Goal: Task Accomplishment & Management: Complete application form

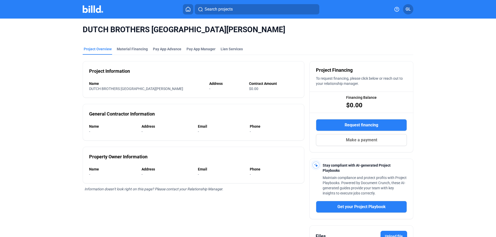
click at [93, 11] on img at bounding box center [93, 8] width 20 height 7
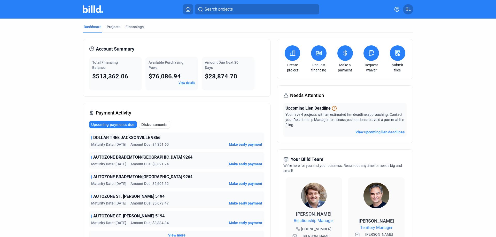
click at [370, 57] on button at bounding box center [370, 52] width 15 height 15
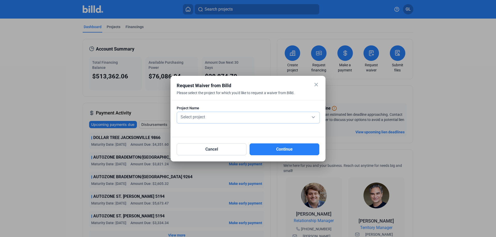
click at [306, 118] on div "Select project" at bounding box center [247, 116] width 137 height 7
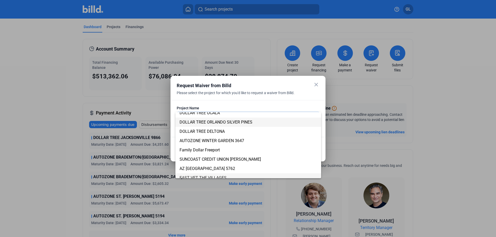
scroll to position [753, 0]
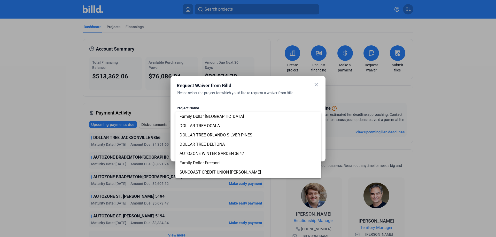
click at [221, 107] on div at bounding box center [248, 118] width 496 height 237
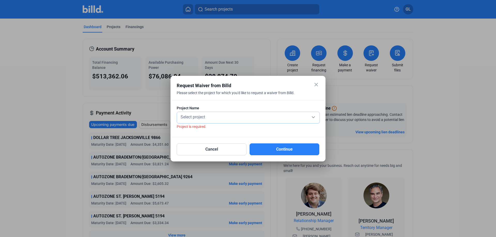
click at [206, 117] on div "Select project" at bounding box center [247, 116] width 137 height 7
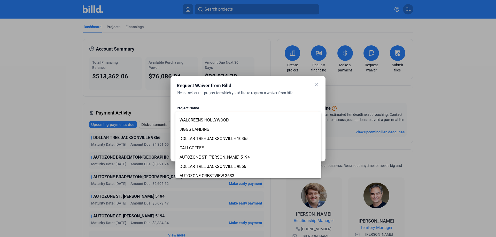
scroll to position [157, 0]
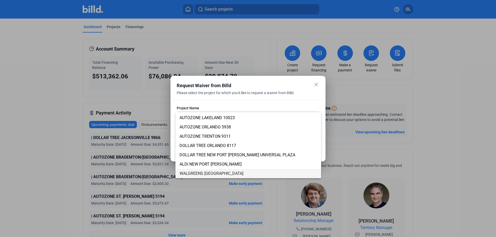
drag, startPoint x: 249, startPoint y: 172, endPoint x: 253, endPoint y: 173, distance: 3.9
click at [243, 172] on span "WALGREENS [GEOGRAPHIC_DATA]" at bounding box center [211, 173] width 64 height 5
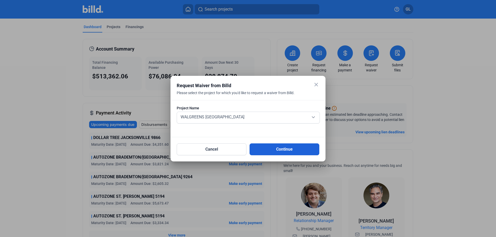
click at [292, 148] on button "Continue" at bounding box center [284, 150] width 70 height 12
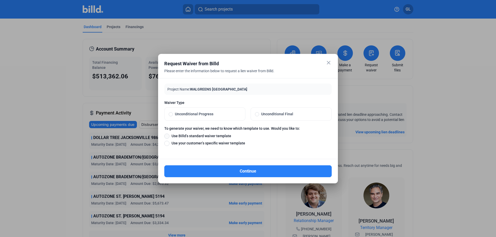
click at [166, 135] on span at bounding box center [166, 136] width 5 height 5
click at [166, 135] on input "Use Billd’s standard waiver template" at bounding box center [166, 136] width 5 height 6
radio input "true"
click at [256, 113] on span at bounding box center [257, 114] width 4 height 4
click at [256, 113] on input "Unconditional Final" at bounding box center [257, 114] width 4 height 5
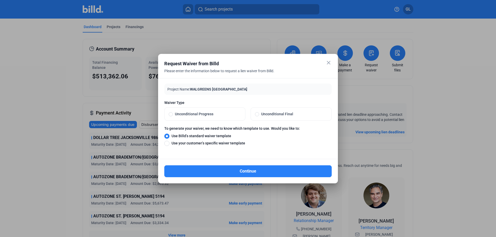
radio input "true"
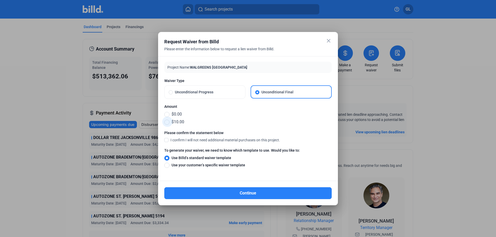
click at [167, 122] on span at bounding box center [166, 122] width 5 height 5
click at [167, 122] on input "$10.00" at bounding box center [166, 122] width 5 height 6
radio input "true"
drag, startPoint x: 166, startPoint y: 140, endPoint x: 234, endPoint y: 141, distance: 67.4
click at [166, 140] on span at bounding box center [166, 140] width 4 height 5
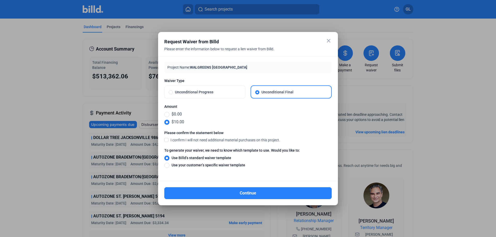
click at [0, 0] on input "I confirm I will not need additional material purchases on this project." at bounding box center [0, 0] width 0 height 0
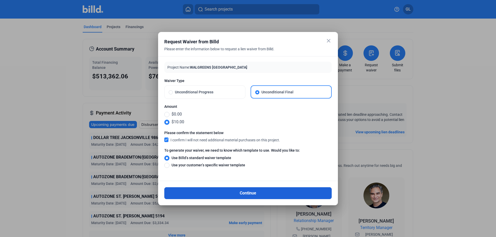
click at [248, 191] on button "Continue" at bounding box center [247, 194] width 167 height 12
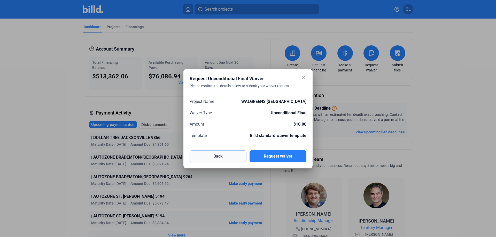
click at [215, 160] on button "Back" at bounding box center [218, 157] width 57 height 12
click at [195, 115] on div "close Request Unconditional Final Waiver Please confirm the details below to su…" at bounding box center [248, 118] width 496 height 237
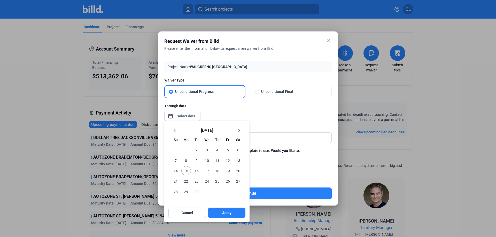
click at [176, 131] on mat-icon "keyboard_arrow_left" at bounding box center [174, 131] width 6 height 6
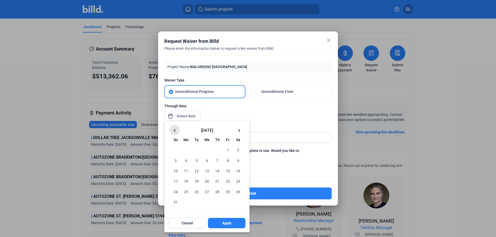
click at [176, 131] on mat-icon "keyboard_arrow_left" at bounding box center [174, 131] width 6 height 6
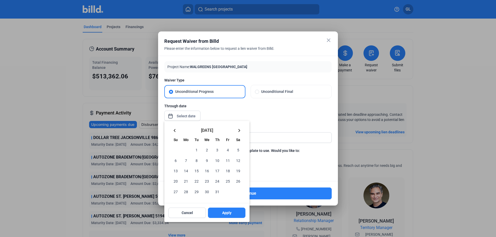
click at [176, 131] on mat-icon "keyboard_arrow_left" at bounding box center [174, 131] width 6 height 6
click at [207, 181] on span "25" at bounding box center [206, 181] width 9 height 9
click at [225, 213] on span "Apply" at bounding box center [226, 212] width 9 height 5
type input "[DATE]"
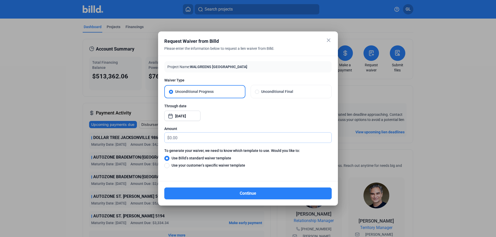
click at [189, 137] on input "text" at bounding box center [250, 138] width 162 height 10
click at [194, 135] on input "text" at bounding box center [250, 138] width 162 height 10
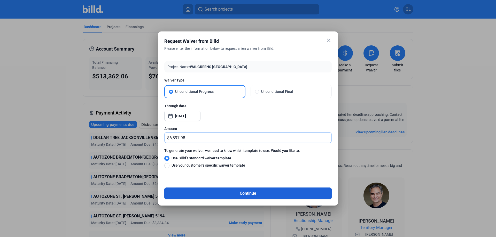
type input "6,897.98"
click at [249, 192] on button "Continue" at bounding box center [247, 194] width 167 height 12
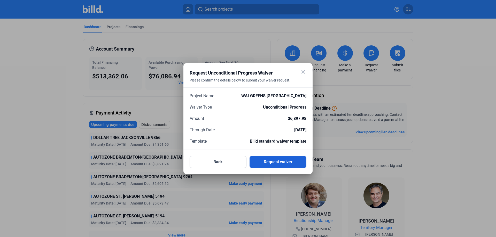
click at [283, 165] on button "Request waiver" at bounding box center [277, 162] width 57 height 12
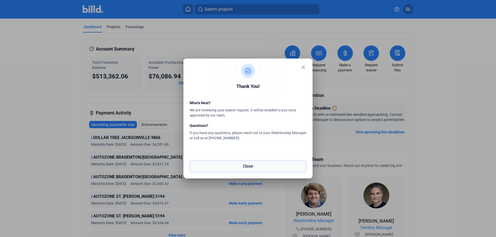
click at [248, 168] on button "Close" at bounding box center [248, 167] width 117 height 12
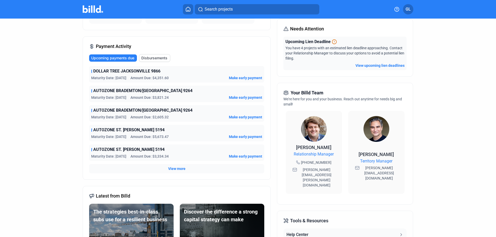
scroll to position [69, 0]
